Goal: Find specific page/section: Find specific page/section

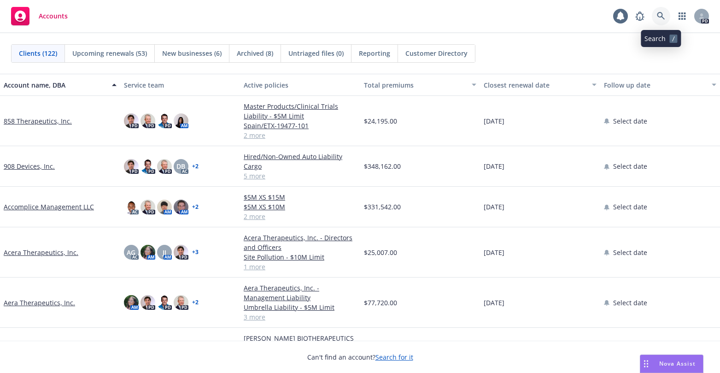
click at [660, 15] on icon at bounding box center [661, 16] width 8 height 8
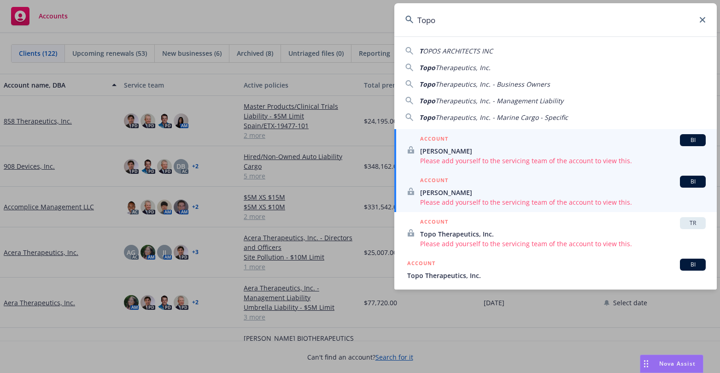
scroll to position [46, 0]
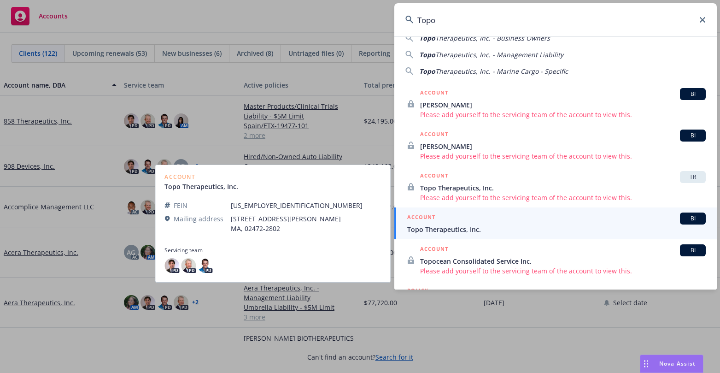
type input "Topo"
click at [445, 231] on span "Topo Therapeutics, Inc." at bounding box center [556, 229] width 299 height 10
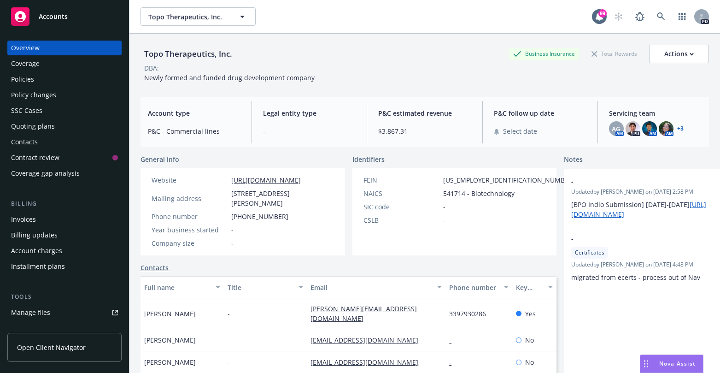
click at [20, 78] on div "Policies" at bounding box center [22, 79] width 23 height 15
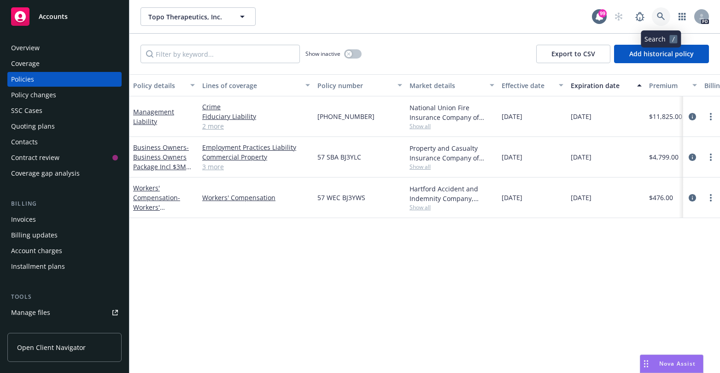
click at [660, 15] on icon at bounding box center [661, 16] width 8 height 8
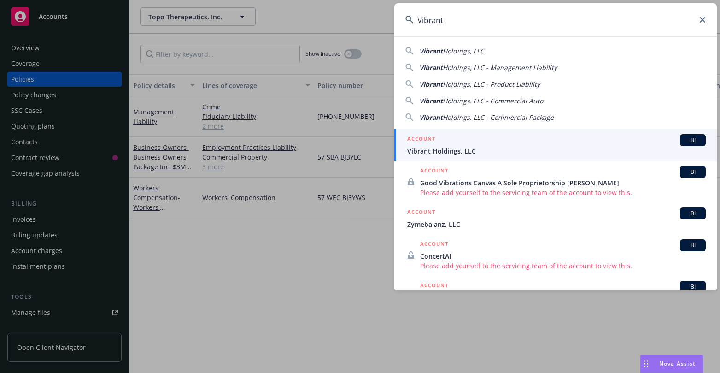
type input "Vibrant"
click at [472, 147] on span "Vibrant Holdings, LLC" at bounding box center [556, 151] width 299 height 10
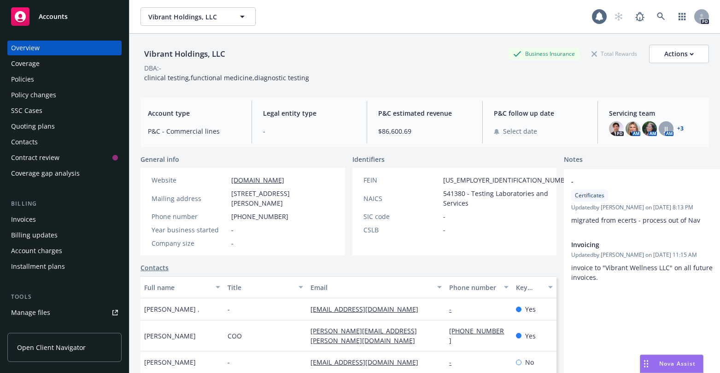
click at [50, 347] on span "Open Client Navigator" at bounding box center [51, 347] width 69 height 10
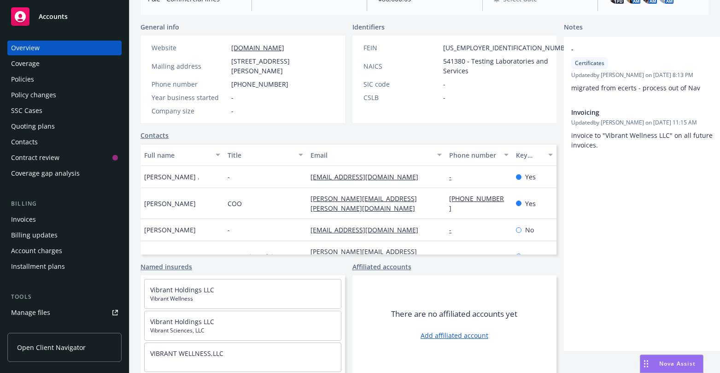
scroll to position [86, 0]
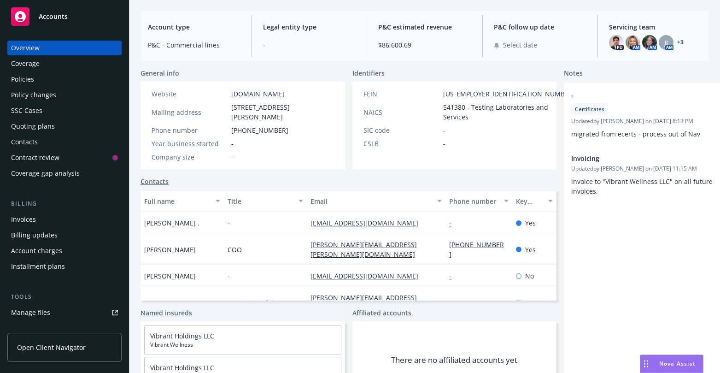
click at [27, 347] on span "Open Client Navigator" at bounding box center [51, 347] width 69 height 10
